Goal: Task Accomplishment & Management: Complete application form

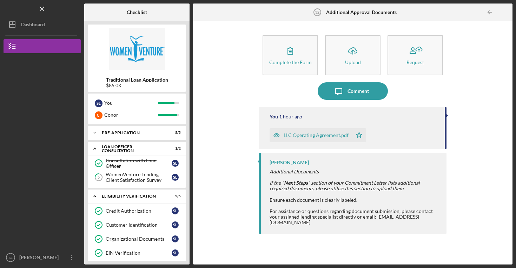
scroll to position [396, 0]
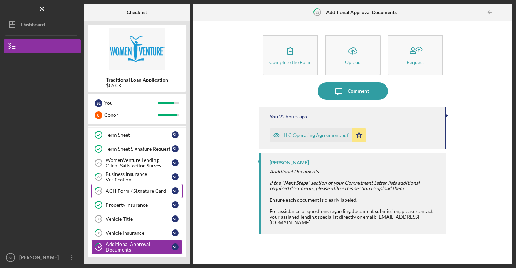
scroll to position [108, 0]
click at [116, 233] on div "Vehicle Insurance" at bounding box center [139, 233] width 66 height 6
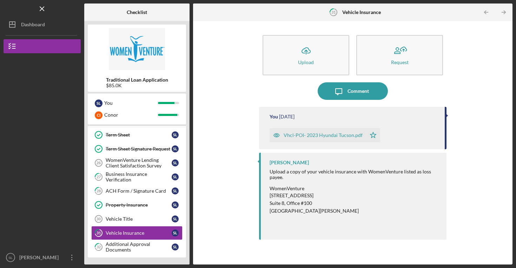
click at [342, 134] on div "Vhcl-POI- 2023 Hyundai Tucson.pdf" at bounding box center [322, 136] width 79 height 6
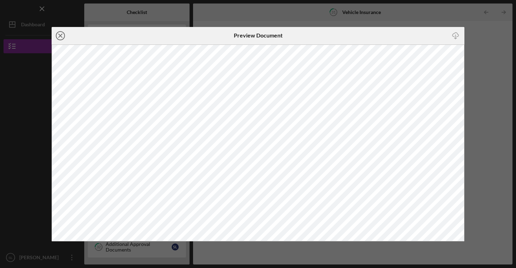
click at [62, 32] on circle at bounding box center [60, 36] width 8 height 8
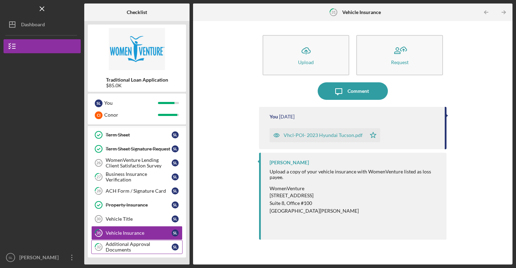
click at [123, 244] on div "Additional Approval Documents" at bounding box center [139, 247] width 66 height 11
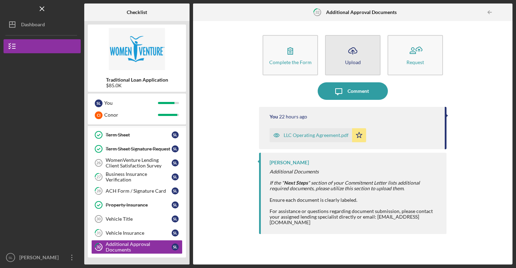
click at [365, 48] on button "Icon/Upload Upload" at bounding box center [352, 55] width 55 height 40
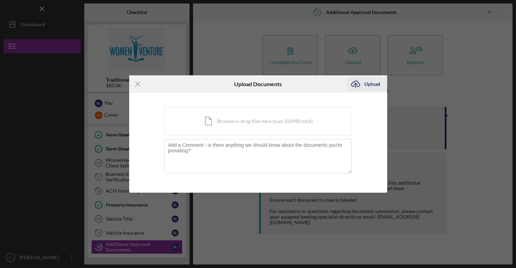
click at [368, 82] on div "Upload" at bounding box center [372, 84] width 16 height 14
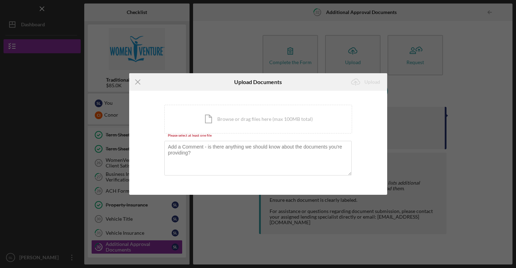
click at [247, 99] on div "You're uploading documents related to Additional Approval Documents . Icon/Docu…" at bounding box center [258, 143] width 258 height 104
click at [249, 112] on div "Icon/Document Browse or drag files here (max 100MB total) Tap to choose files o…" at bounding box center [258, 119] width 188 height 29
click at [221, 129] on div "Icon/Document Browse or drag files here (max 100MB total) Tap to choose files o…" at bounding box center [258, 119] width 188 height 29
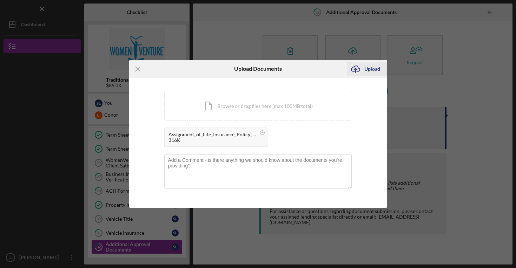
click at [361, 72] on icon "Icon/Upload" at bounding box center [356, 69] width 18 height 18
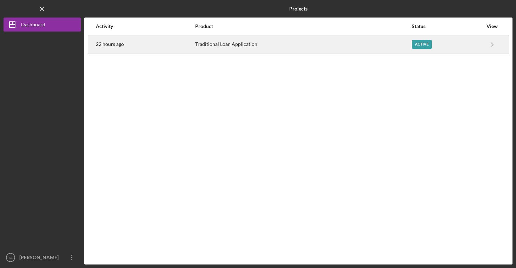
click at [371, 46] on div "Traditional Loan Application" at bounding box center [303, 45] width 216 height 18
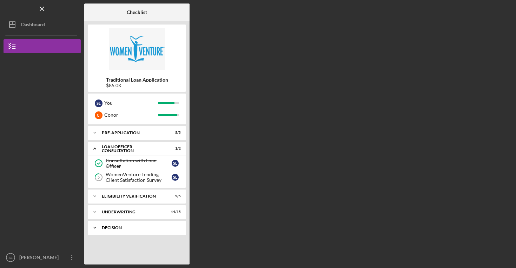
click at [117, 225] on div "Icon/Expander Decision 3 / 9" at bounding box center [137, 228] width 98 height 14
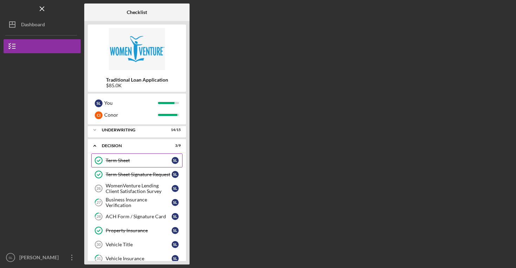
scroll to position [83, 0]
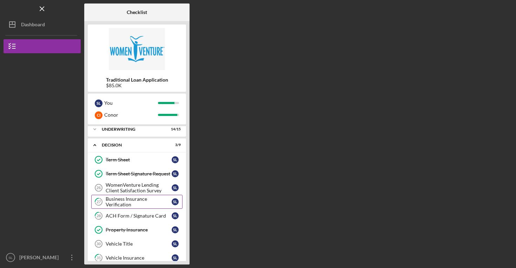
click at [134, 204] on div "Business Insurance Verification" at bounding box center [139, 201] width 66 height 11
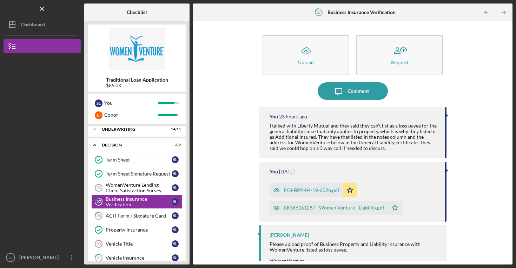
click at [344, 209] on div "BKS66161287 - Women Venture - Liability.pdf" at bounding box center [333, 208] width 101 height 6
